Goal: Information Seeking & Learning: Learn about a topic

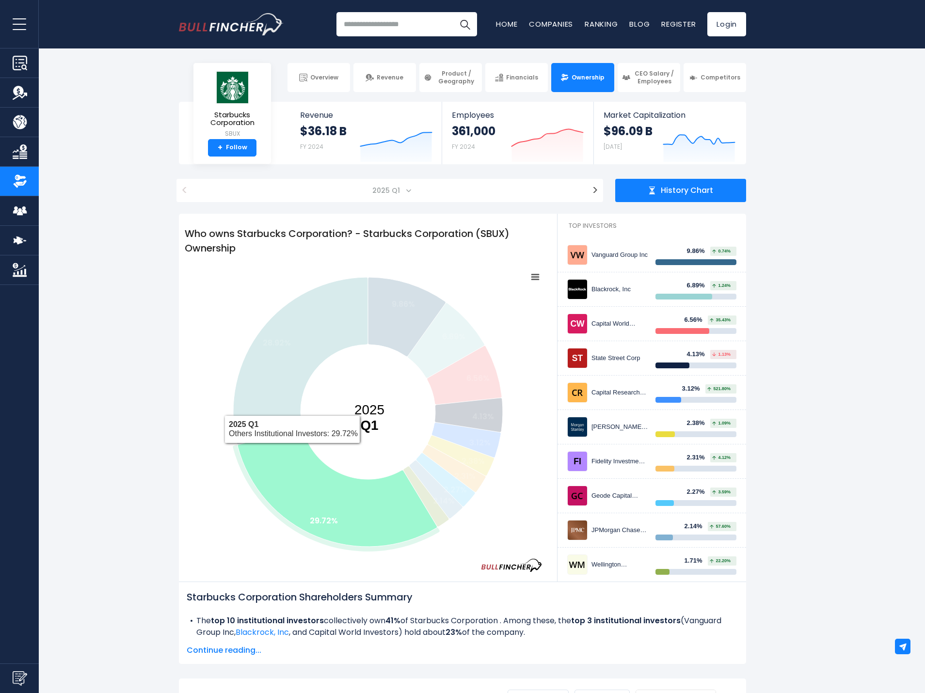
click at [292, 451] on icon at bounding box center [337, 488] width 199 height 118
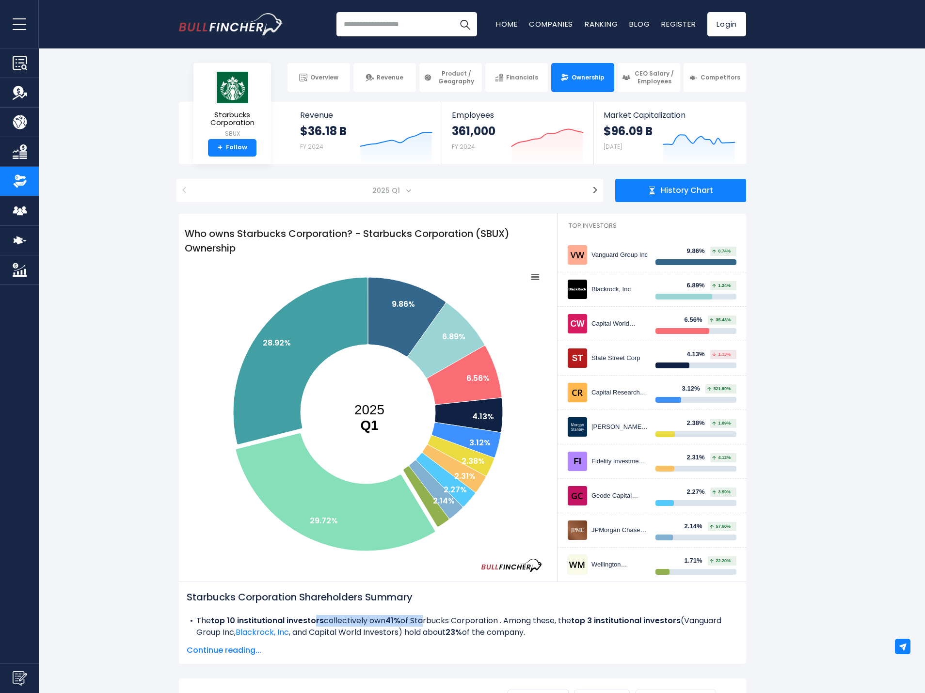
drag, startPoint x: 316, startPoint y: 621, endPoint x: 424, endPoint y: 622, distance: 108.1
click at [424, 622] on li "The top 10 institutional investors collectively own 41% of Starbucks Corporatio…" at bounding box center [463, 626] width 552 height 23
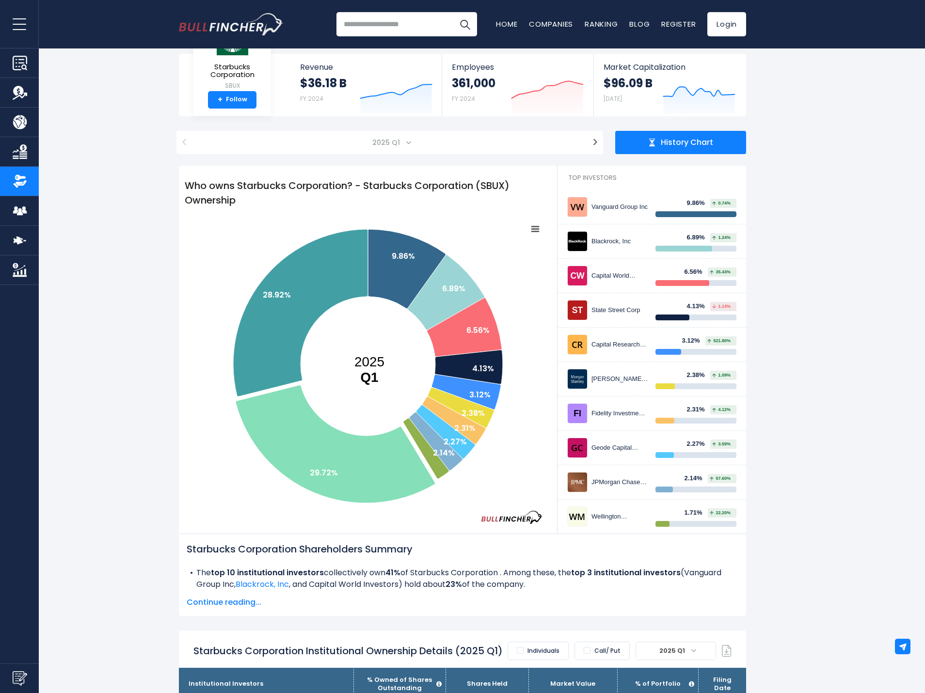
scroll to position [48, 0]
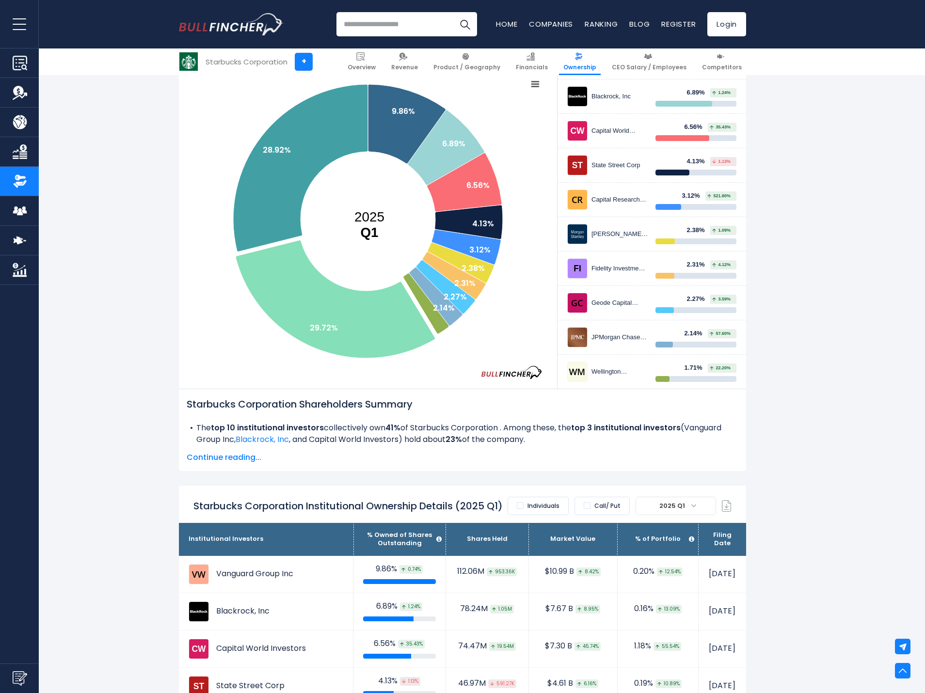
scroll to position [0, 0]
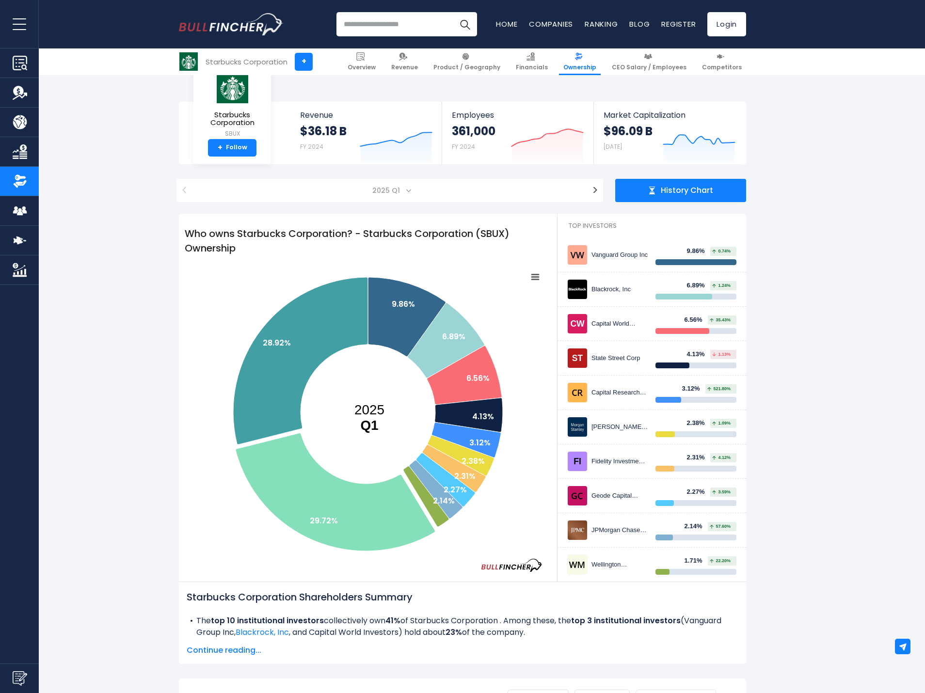
scroll to position [606, 0]
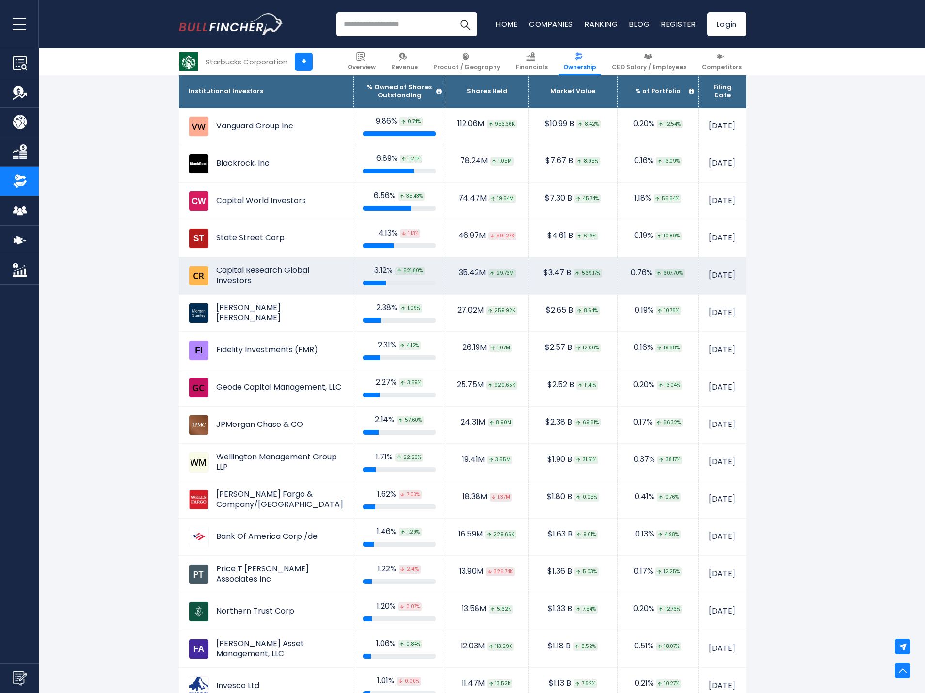
scroll to position [655, 0]
